Goal: Navigation & Orientation: Find specific page/section

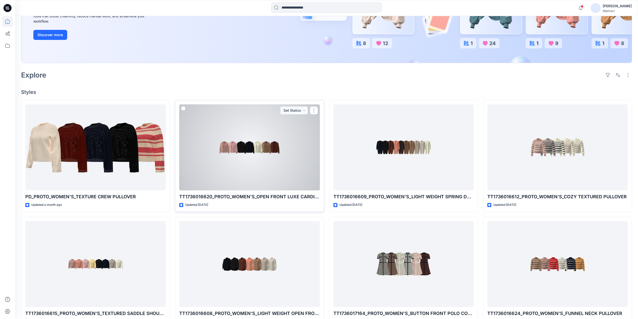
scroll to position [100, 0]
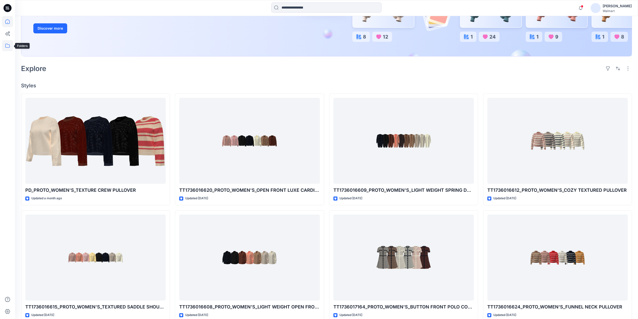
click at [5, 46] on icon at bounding box center [7, 45] width 11 height 11
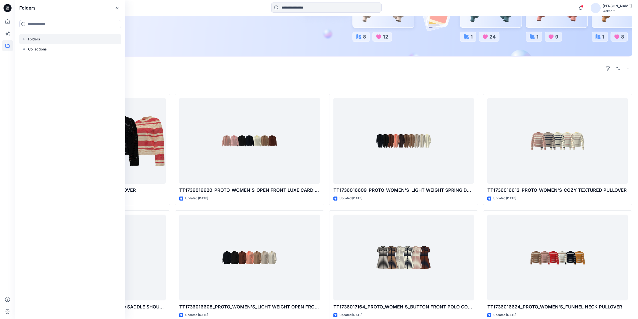
click at [33, 38] on div at bounding box center [70, 39] width 102 height 10
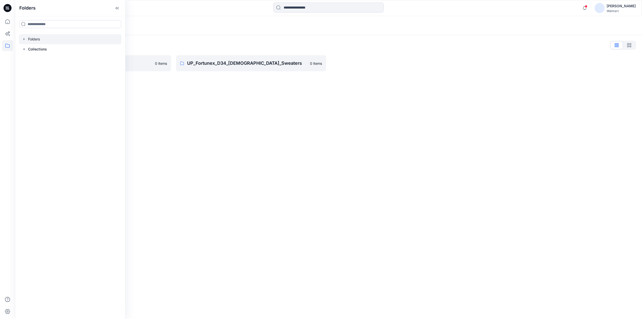
click at [197, 103] on div "Folders Folders List UP_Fortunex D34 Plus Sweaters 0 items UP_Fortunex_D34_[DEM…" at bounding box center [328, 167] width 627 height 303
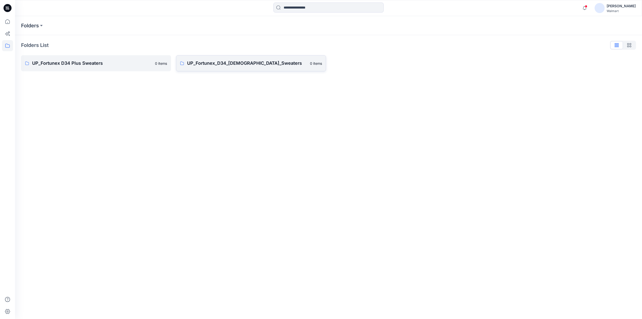
click at [226, 67] on link "UP_Fortunex_D34_[DEMOGRAPHIC_DATA]_Sweaters 0 items" at bounding box center [251, 63] width 150 height 16
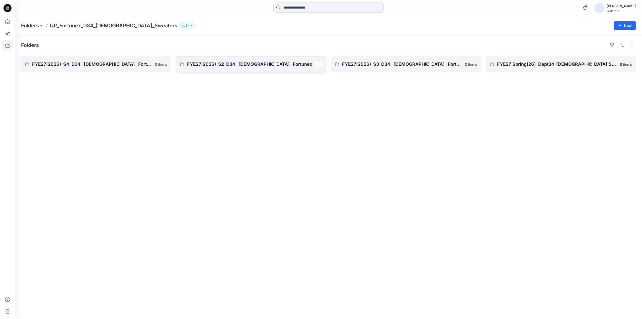
click at [240, 66] on p "FYE27(2026)_S2_D34_ [DEMOGRAPHIC_DATA]_ Fortunex" at bounding box center [250, 64] width 127 height 7
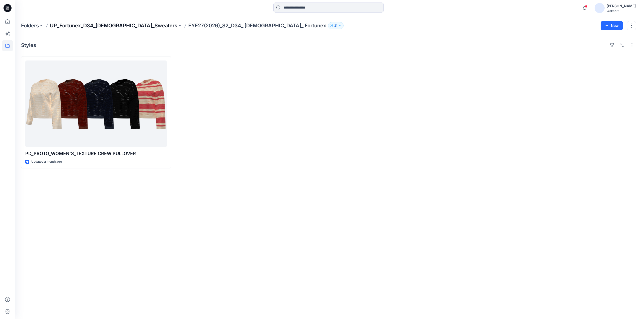
click at [124, 26] on p "UP_Fortunex_D34_[DEMOGRAPHIC_DATA]_Sweaters" at bounding box center [113, 25] width 127 height 7
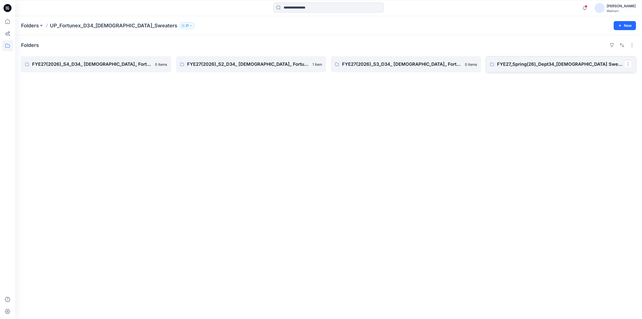
click at [548, 68] on link "FYE27_Spring(26)_Dept34_[DEMOGRAPHIC_DATA] Sweaters_Fortunex" at bounding box center [561, 64] width 150 height 16
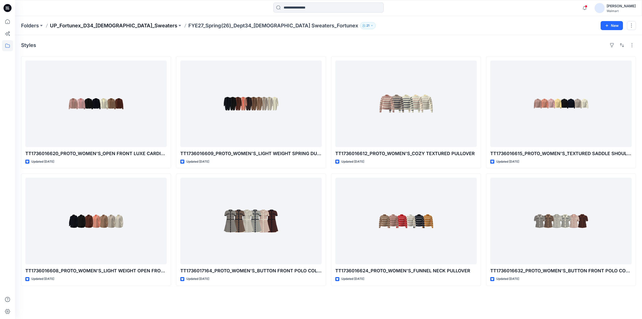
click at [116, 24] on p "UP_Fortunex_D34_[DEMOGRAPHIC_DATA]_Sweaters" at bounding box center [113, 25] width 127 height 7
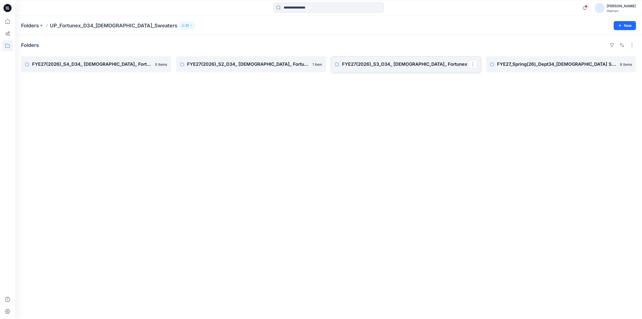
click at [400, 64] on p "FYE27(2026)_S3_D34_ [DEMOGRAPHIC_DATA]_ Fortunex" at bounding box center [405, 64] width 127 height 7
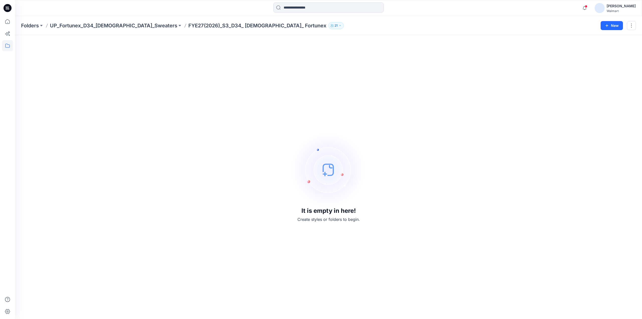
click at [335, 26] on p "21" at bounding box center [336, 26] width 3 height 6
click at [197, 137] on div "It is empty in here! Create styles or folders to begin." at bounding box center [328, 177] width 615 height 272
click at [109, 26] on p "UP_Fortunex_D34_[DEMOGRAPHIC_DATA]_Sweaters" at bounding box center [113, 25] width 127 height 7
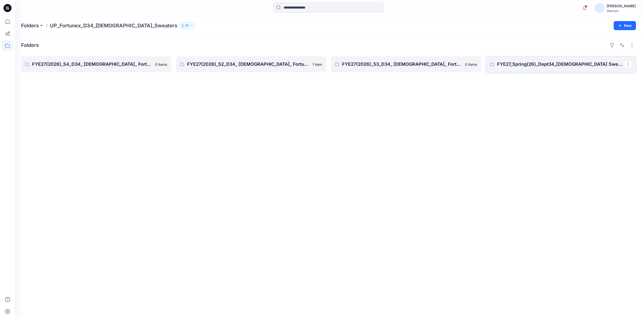
click at [527, 64] on p "FYE27_Spring(26)_Dept34_[DEMOGRAPHIC_DATA] Sweaters_Fortunex" at bounding box center [560, 64] width 127 height 7
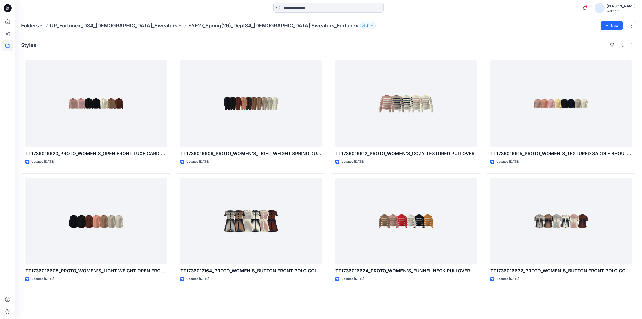
click at [328, 172] on div "TT1736016620_PROTO_WOMEN'S_OPEN FRONT LUXE CARDIGAN Updated [DATE] TT1736016608…" at bounding box center [328, 171] width 615 height 230
click at [328, 170] on div "TT1736016620_PROTO_WOMEN'S_OPEN FRONT LUXE CARDIGAN Updated [DATE] TT1736016608…" at bounding box center [328, 171] width 615 height 230
click at [580, 6] on icon "button" at bounding box center [585, 8] width 10 height 10
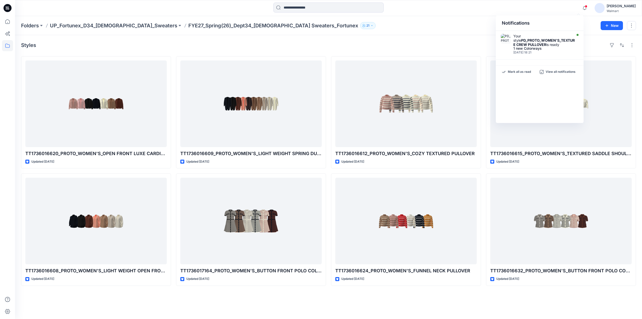
click at [436, 42] on div "Styles" at bounding box center [328, 45] width 615 height 8
